Goal: Find specific page/section

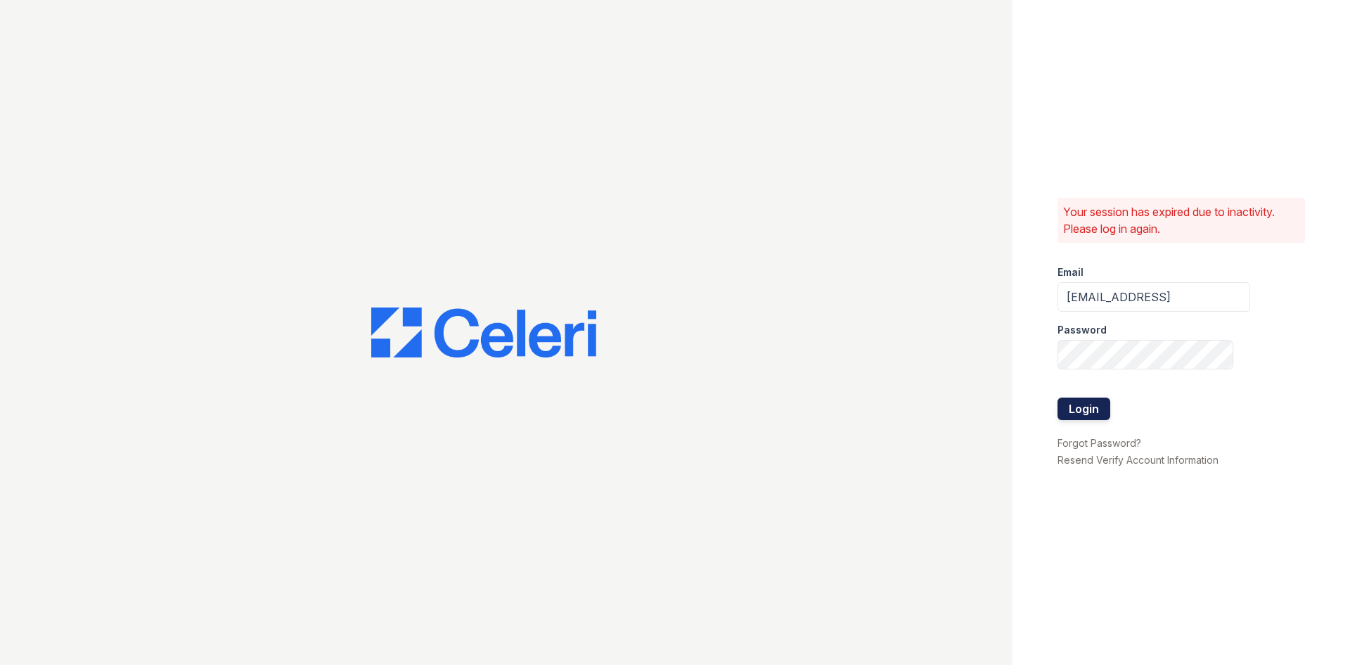
click at [1068, 407] on button "Login" at bounding box center [1084, 408] width 53 height 23
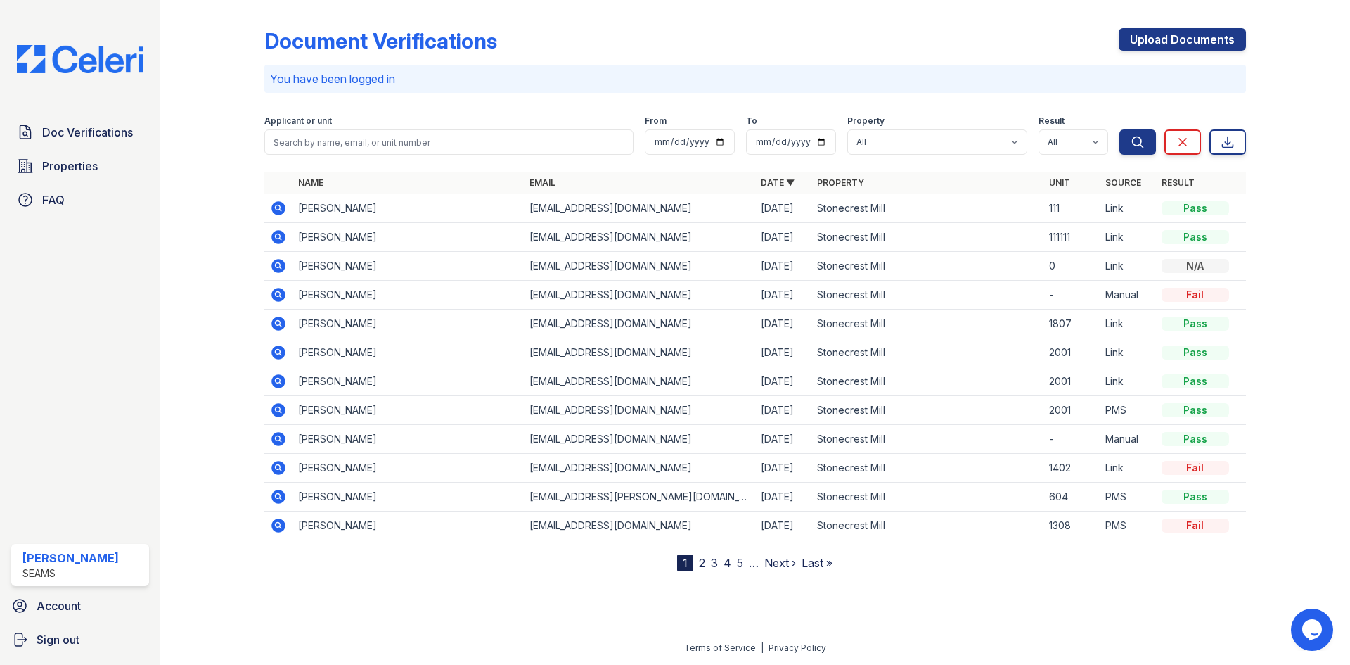
click at [272, 235] on icon at bounding box center [278, 237] width 14 height 14
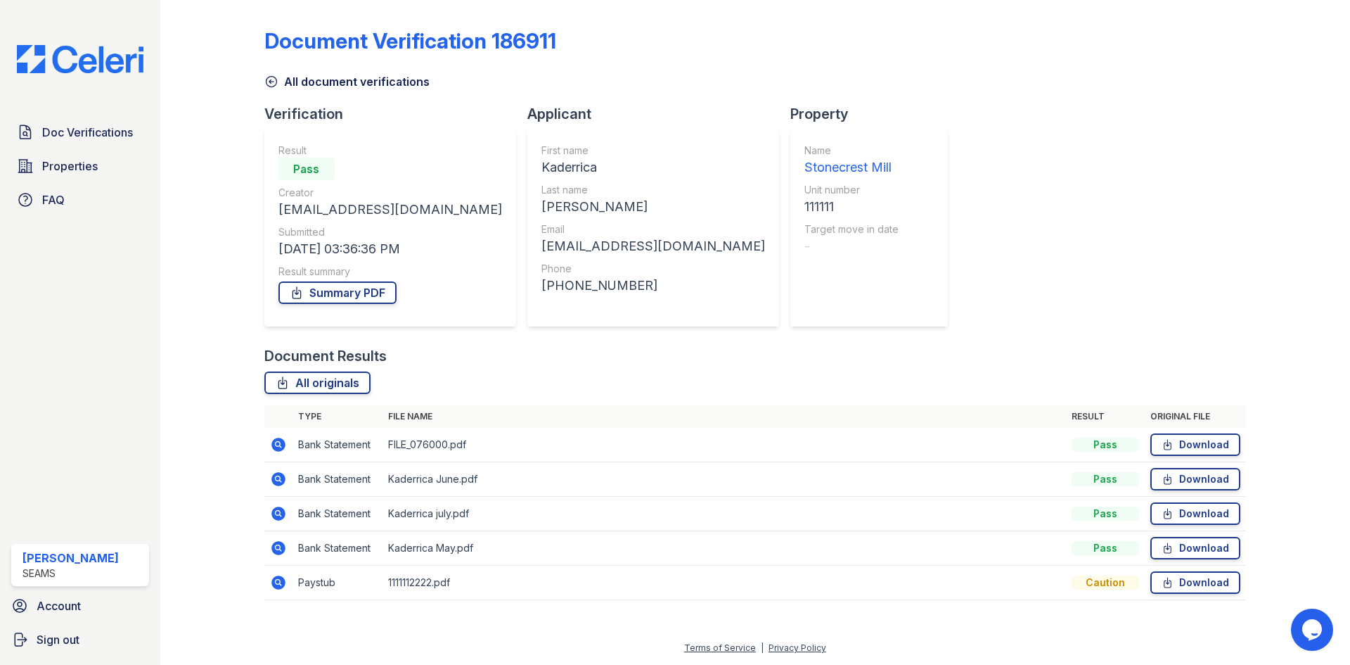
click at [269, 81] on icon at bounding box center [271, 82] width 11 height 11
